Goal: Find specific page/section: Find specific page/section

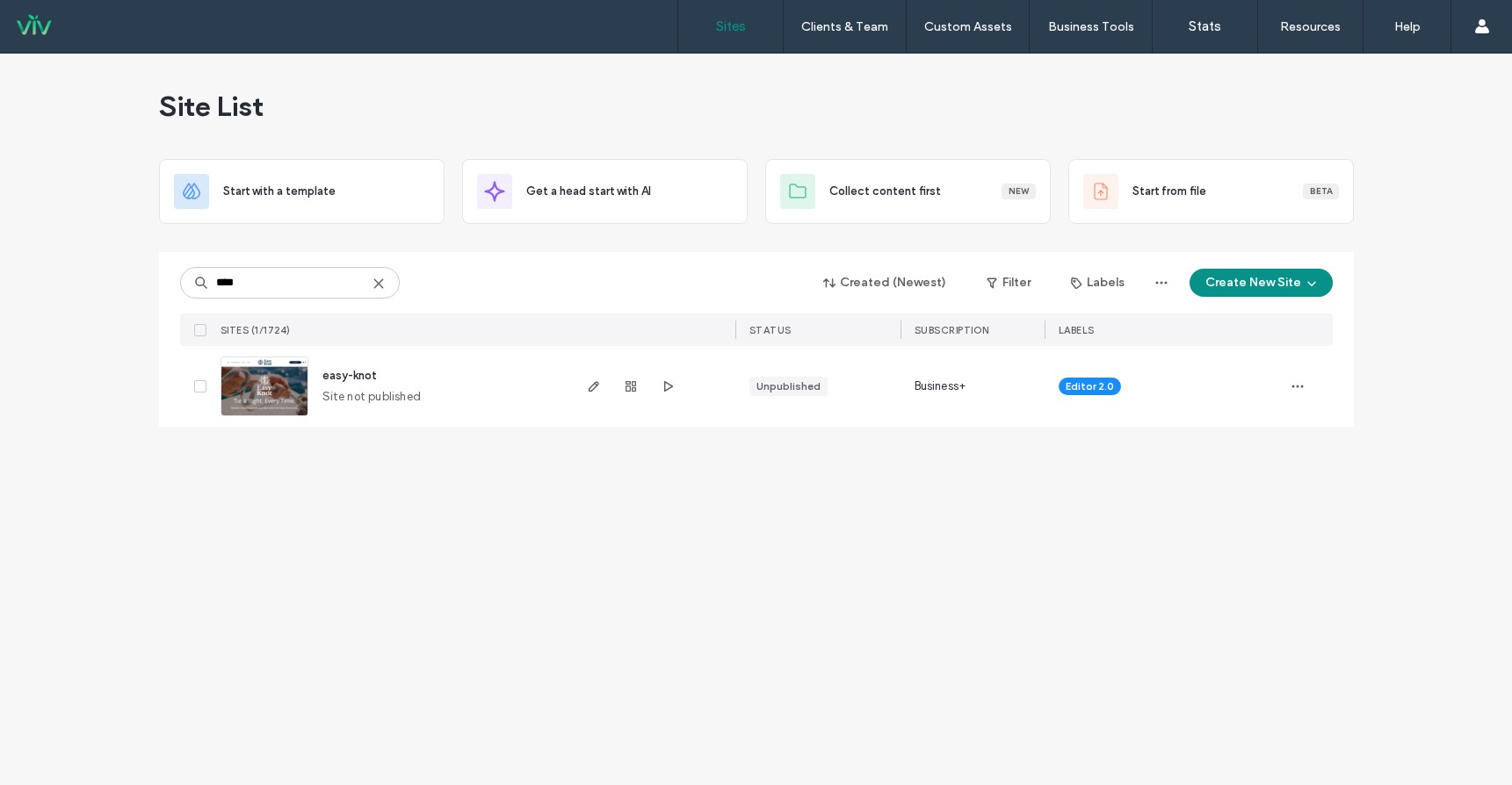
type input "****"
click at [353, 376] on span "easy-knot" at bounding box center [350, 374] width 55 height 13
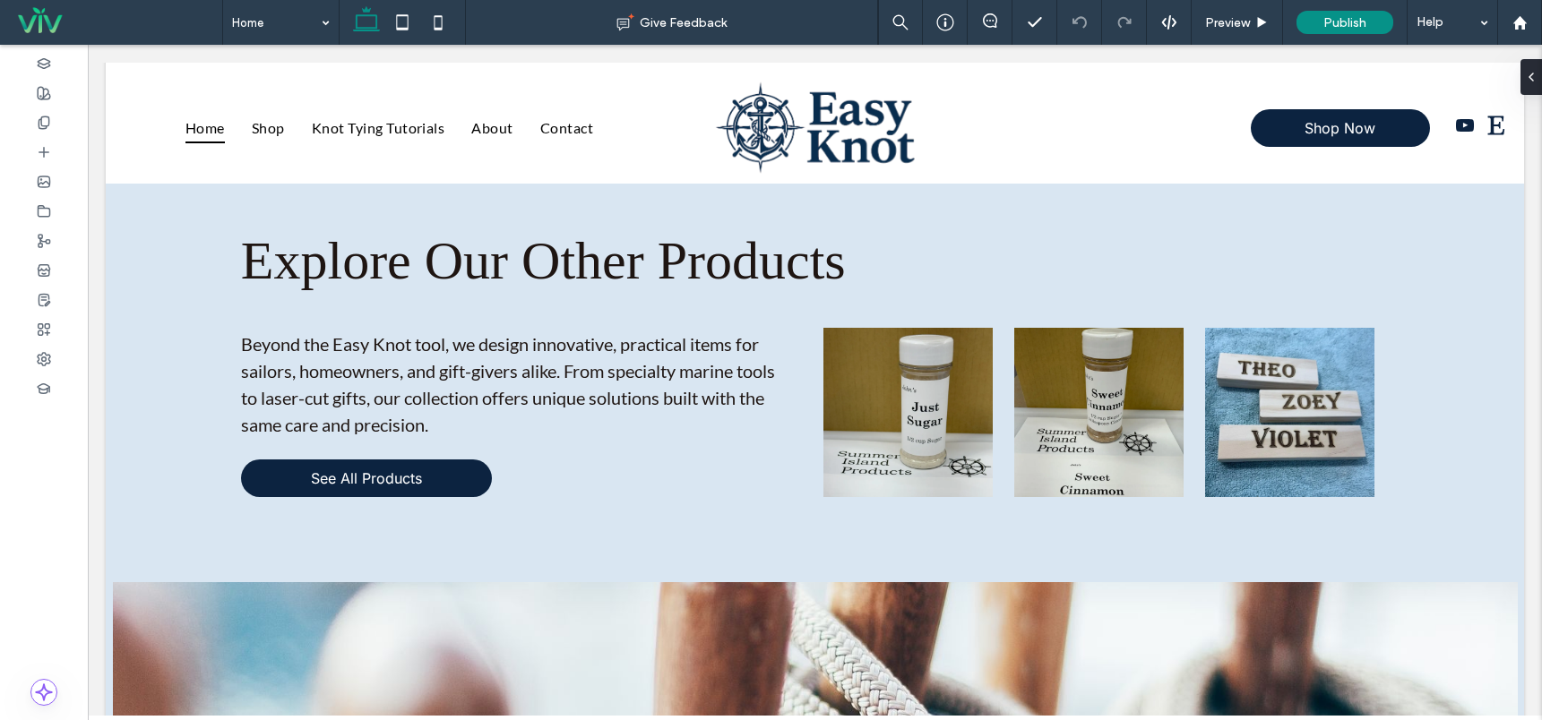
scroll to position [1689, 0]
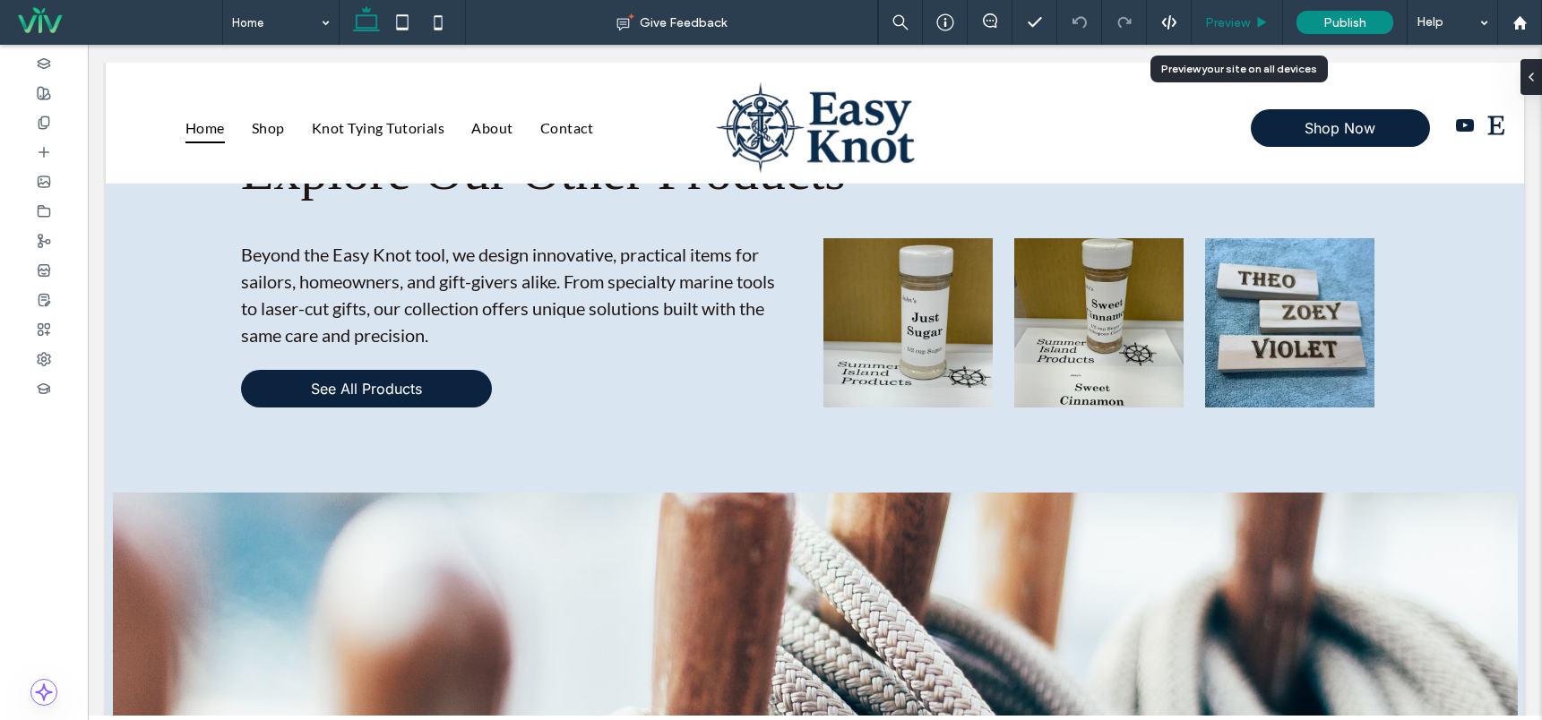
click at [1221, 18] on span "Preview" at bounding box center [1227, 22] width 45 height 15
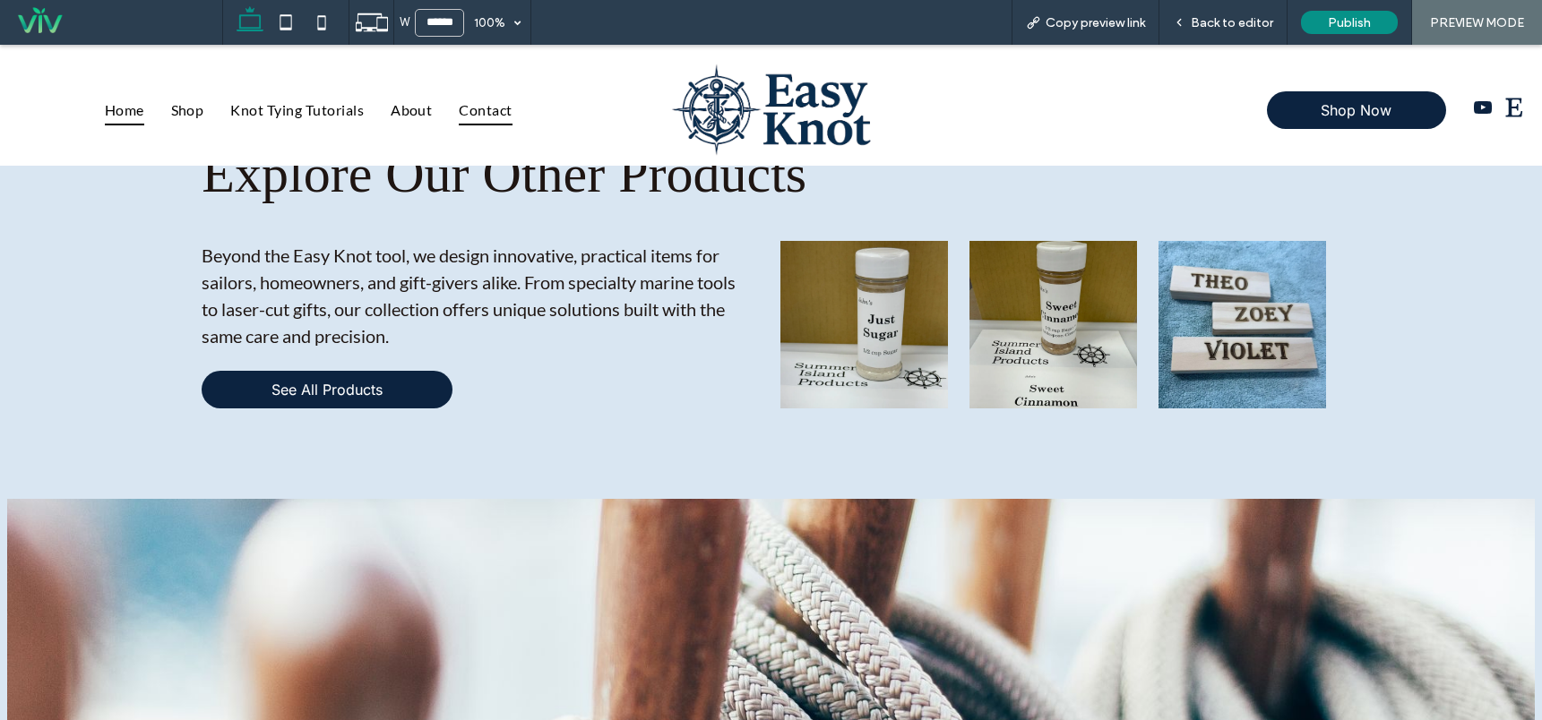
scroll to position [1671, 0]
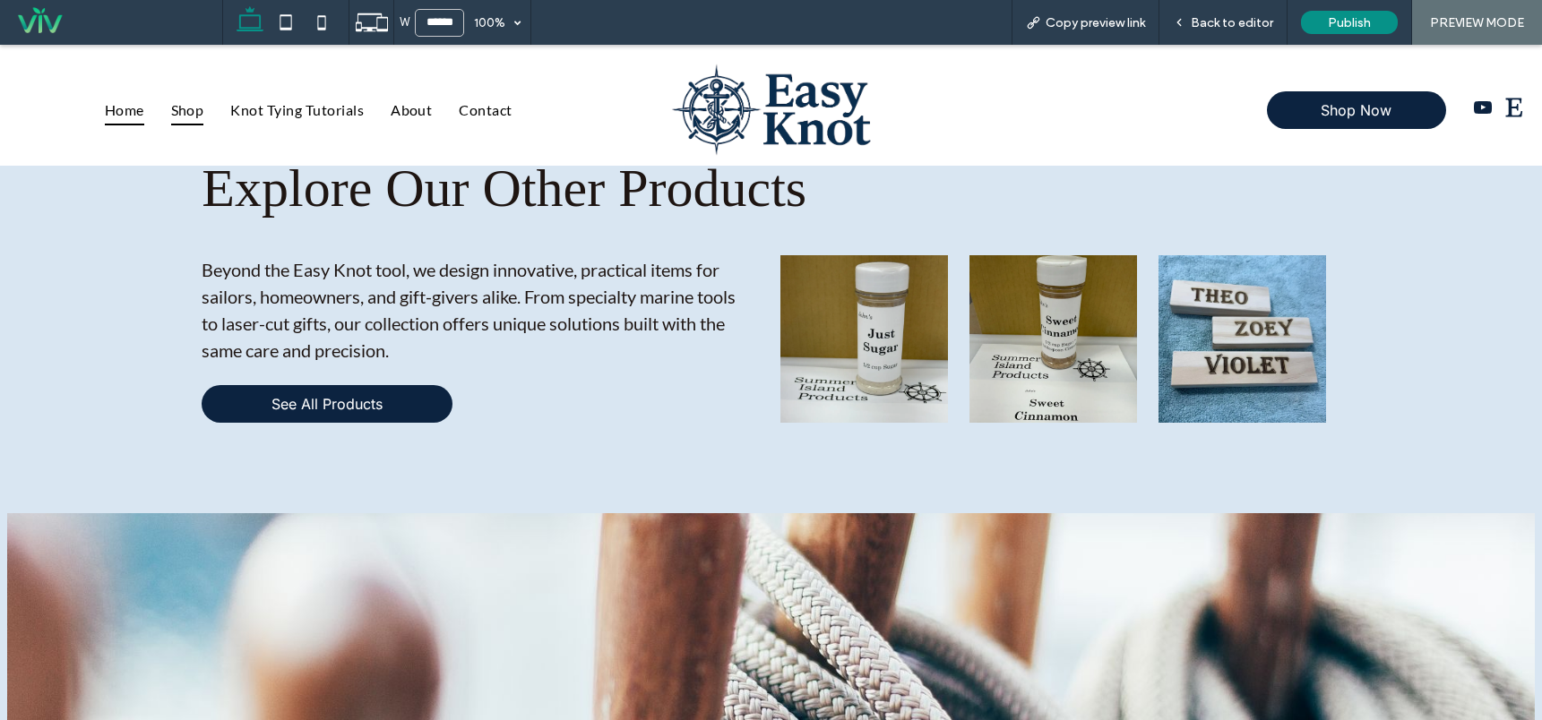
click at [185, 106] on span "Shop" at bounding box center [187, 109] width 33 height 30
